Goal: Information Seeking & Learning: Learn about a topic

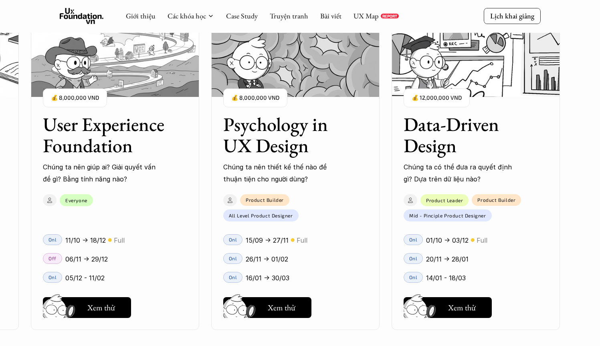
scroll to position [723, 0]
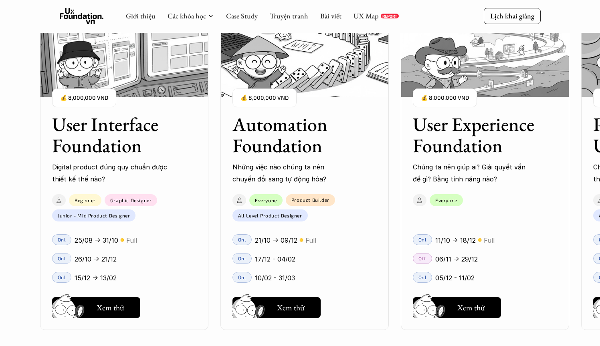
click at [171, 184] on div "User Interface Foundation Digital product đúng quy chuẩn được thiết kế thế nào?…" at bounding box center [124, 143] width 168 height 83
click at [120, 169] on p "Digital product đúng quy chuẩn được thiết kế thế nào?" at bounding box center [110, 173] width 116 height 24
click at [118, 131] on h3 "User Interface Foundation" at bounding box center [114, 135] width 124 height 42
click at [118, 307] on h5 "Xem thử" at bounding box center [111, 309] width 28 height 11
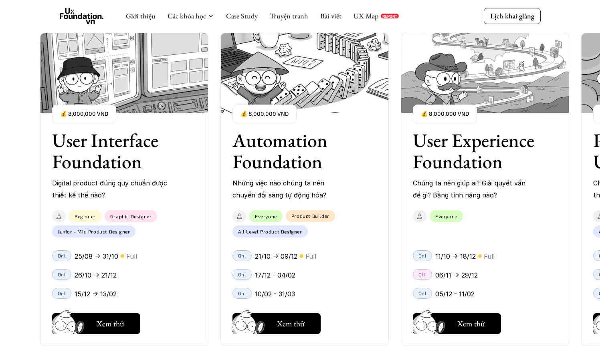
click at [475, 151] on h3 "User Experience Foundation" at bounding box center [474, 151] width 124 height 42
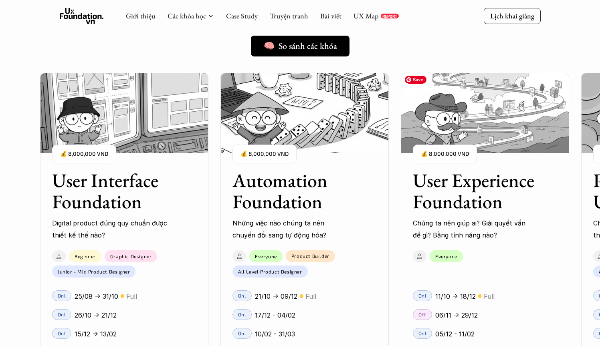
scroll to position [659, 0]
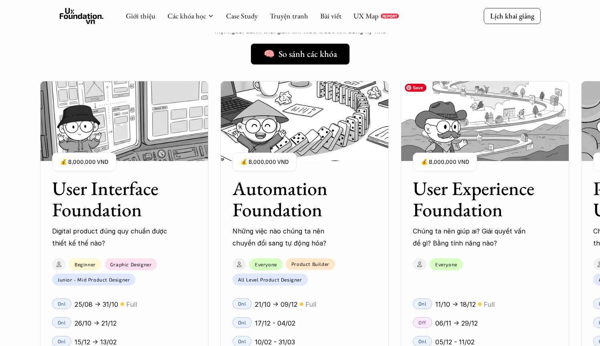
click at [488, 146] on img at bounding box center [484, 121] width 168 height 80
click at [446, 201] on h3 "User Experience Foundation" at bounding box center [474, 199] width 124 height 42
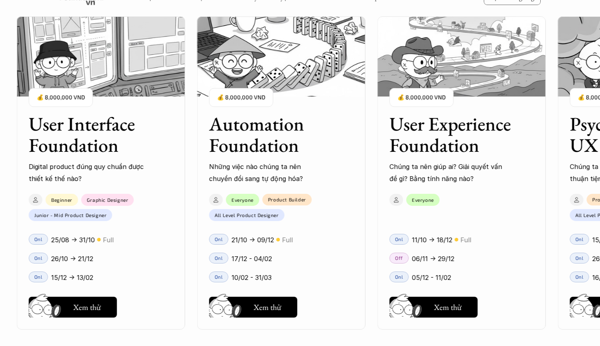
scroll to position [765, 0]
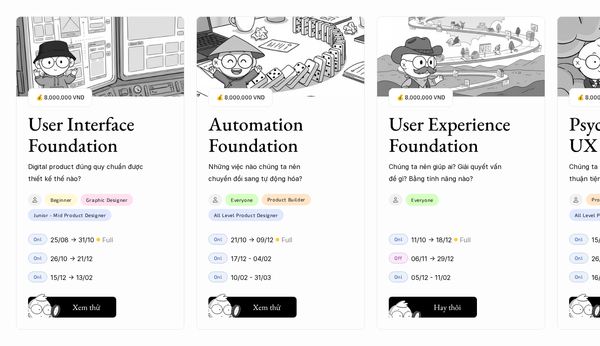
click at [445, 311] on h5 "Xem thử" at bounding box center [447, 309] width 28 height 11
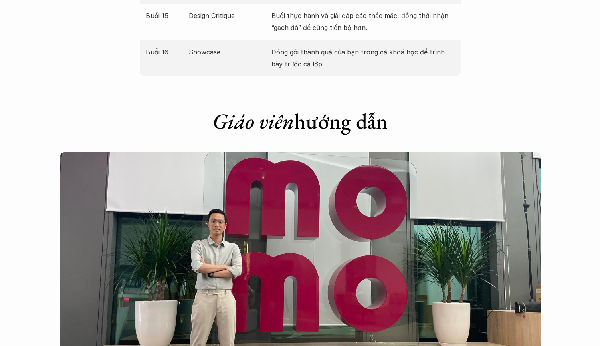
scroll to position [1691, 0]
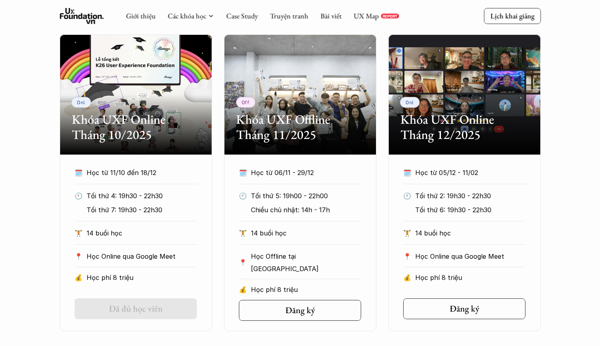
scroll to position [359, 0]
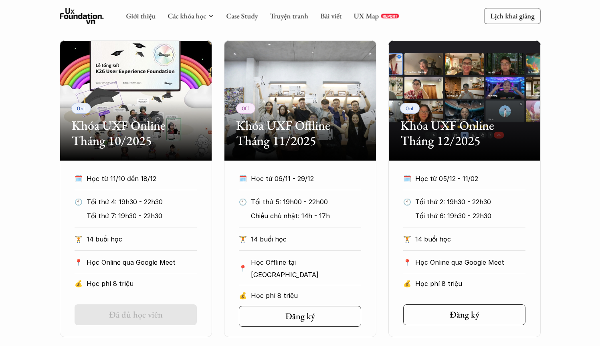
click at [496, 190] on div at bounding box center [464, 190] width 122 height 0
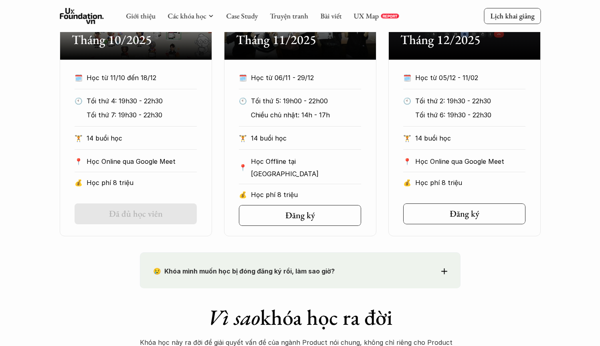
scroll to position [460, 0]
